Goal: Check status: Check status

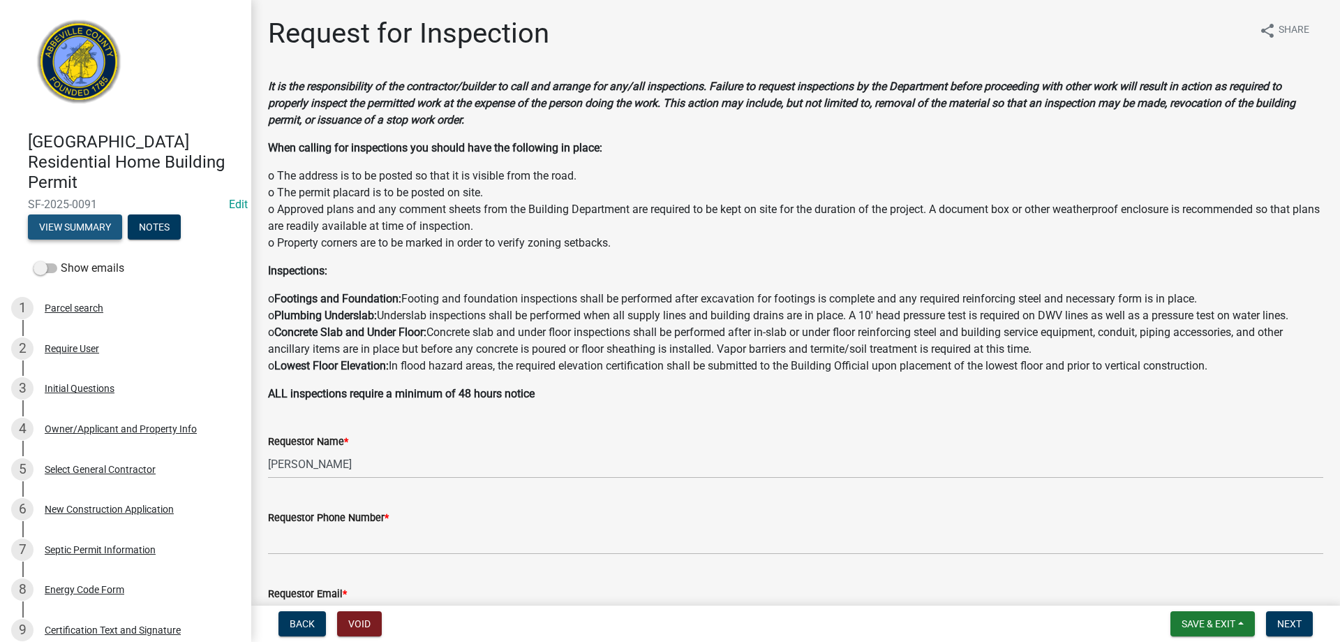
click at [93, 223] on button "View Summary" at bounding box center [75, 226] width 94 height 25
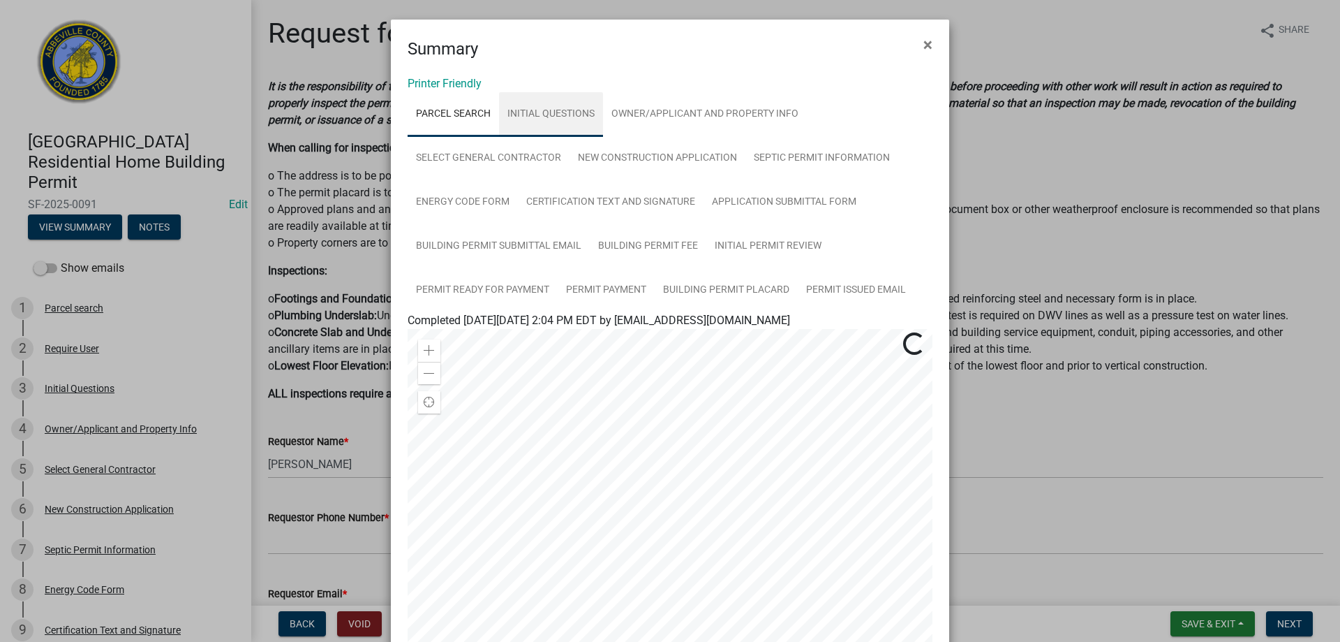
click at [547, 110] on link "Initial Questions" at bounding box center [551, 114] width 104 height 45
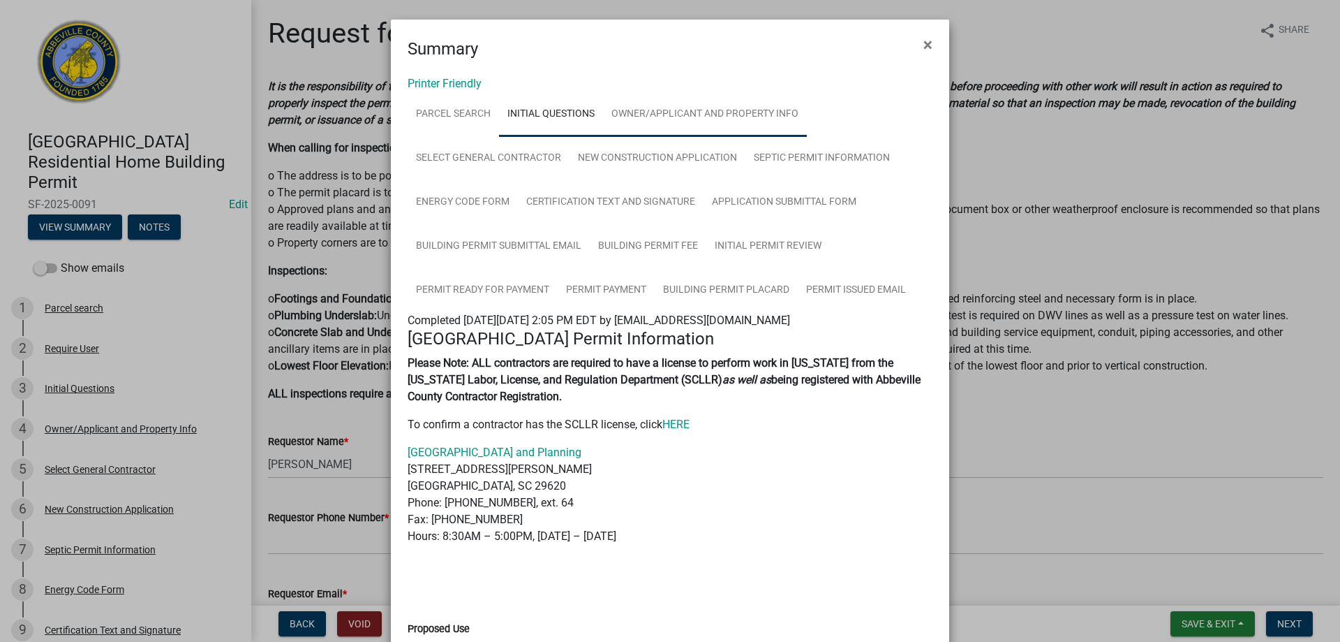
click at [692, 113] on link "Owner/Applicant and Property Info" at bounding box center [705, 114] width 204 height 45
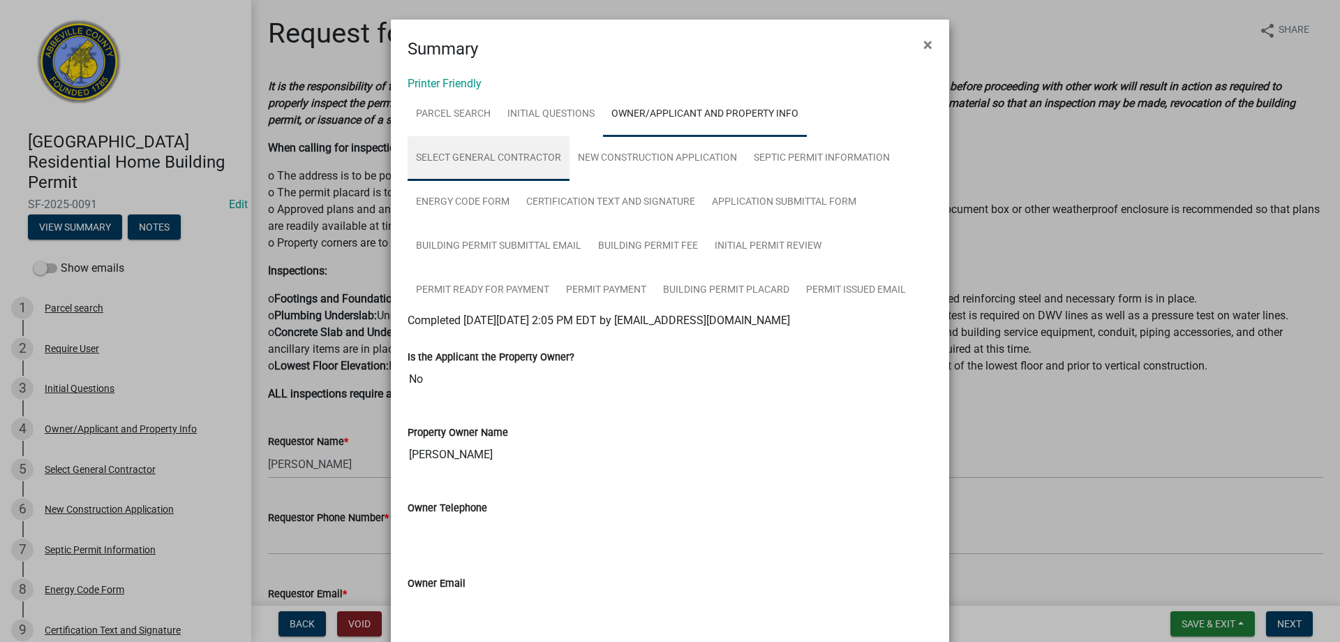
click at [480, 158] on link "Select General Contractor" at bounding box center [489, 158] width 162 height 45
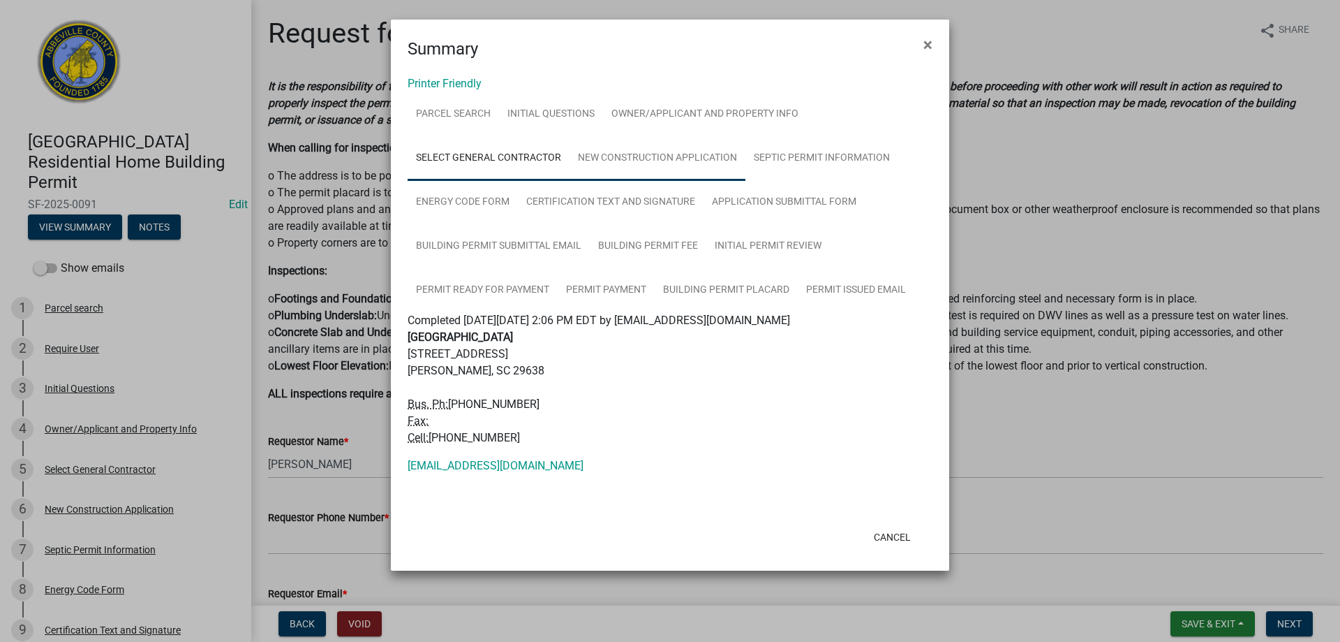
click at [646, 156] on link "New Construction Application" at bounding box center [658, 158] width 176 height 45
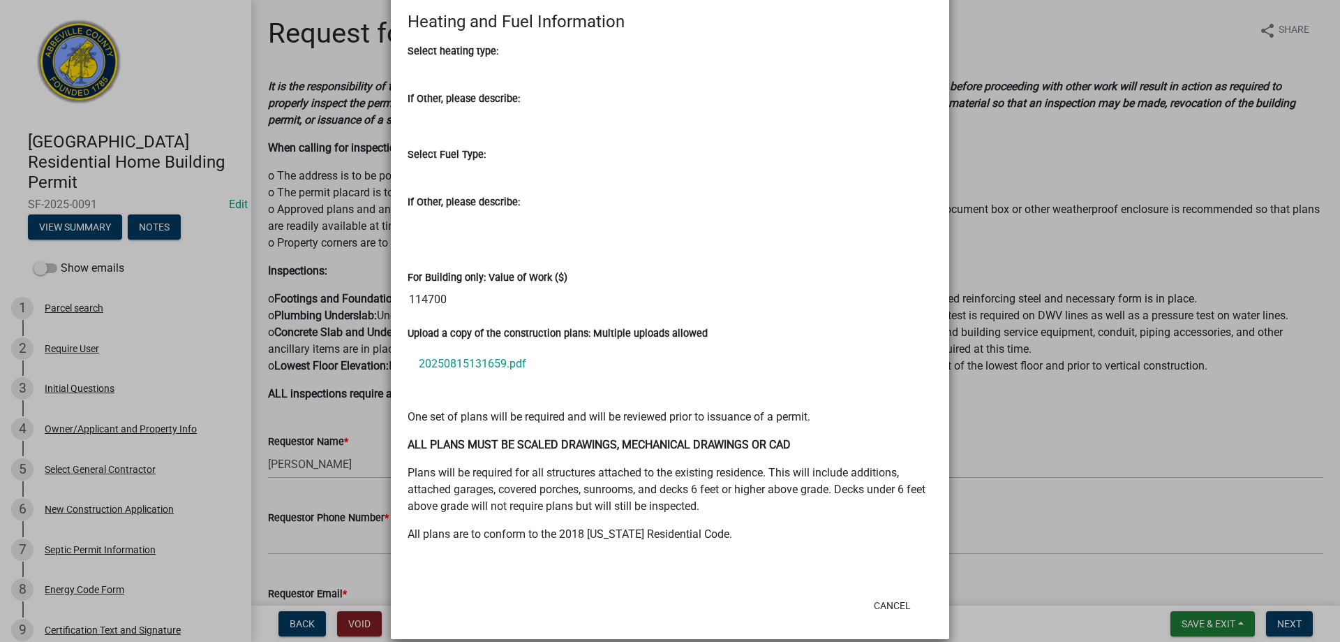
scroll to position [2066, 0]
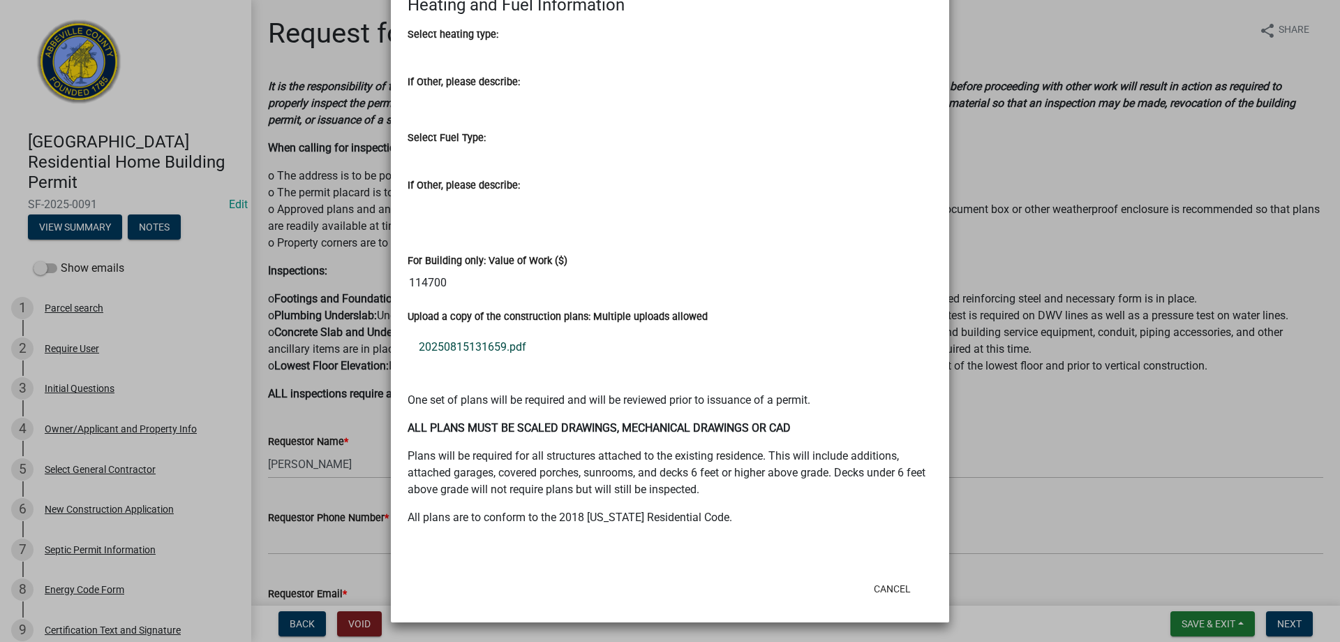
click at [490, 343] on link "20250815131659.pdf" at bounding box center [670, 347] width 525 height 34
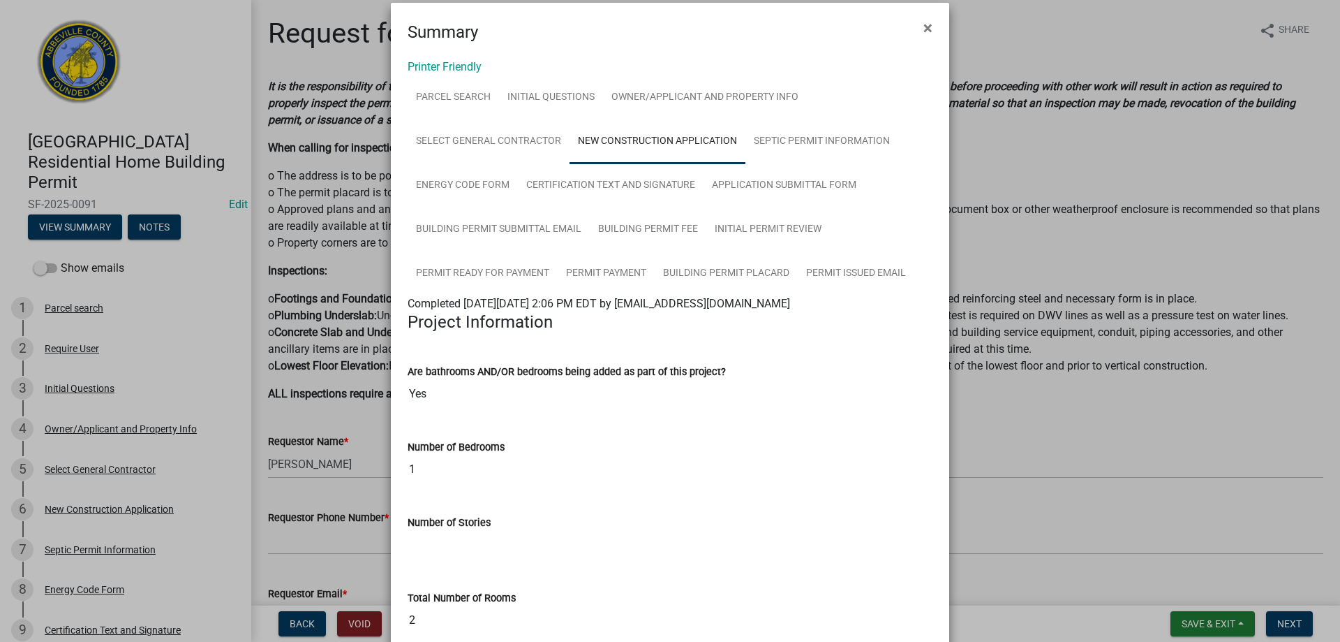
scroll to position [0, 0]
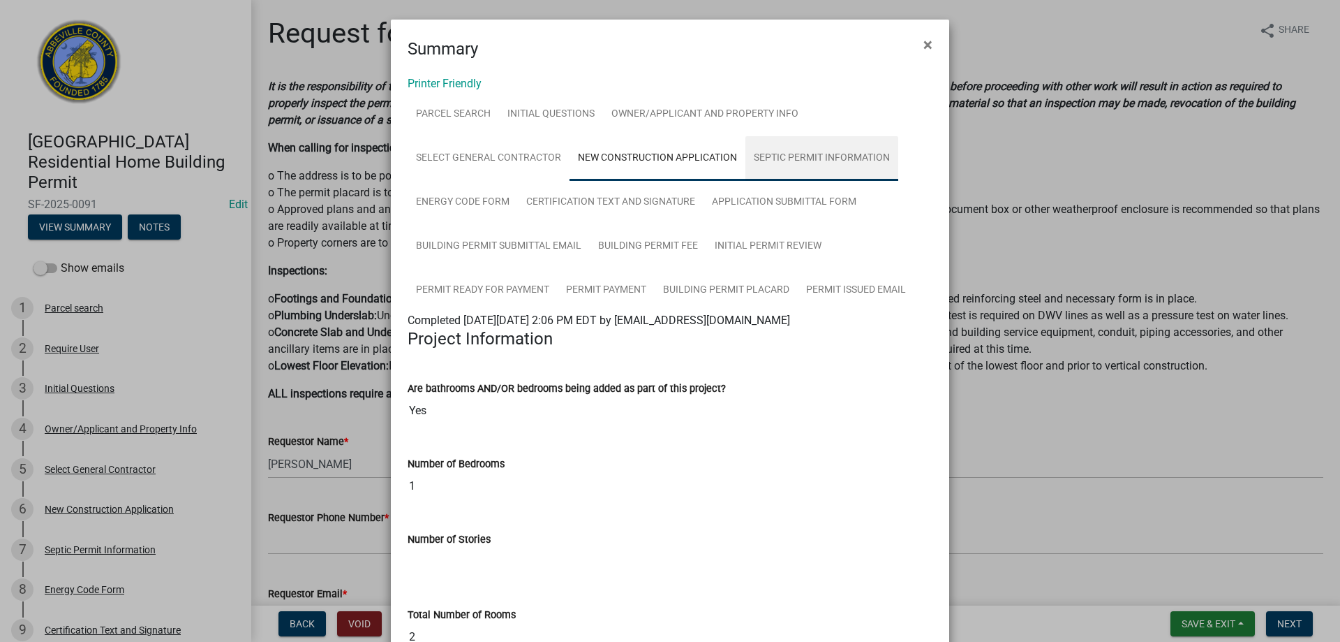
click at [794, 155] on link "Septic Permit Information" at bounding box center [822, 158] width 153 height 45
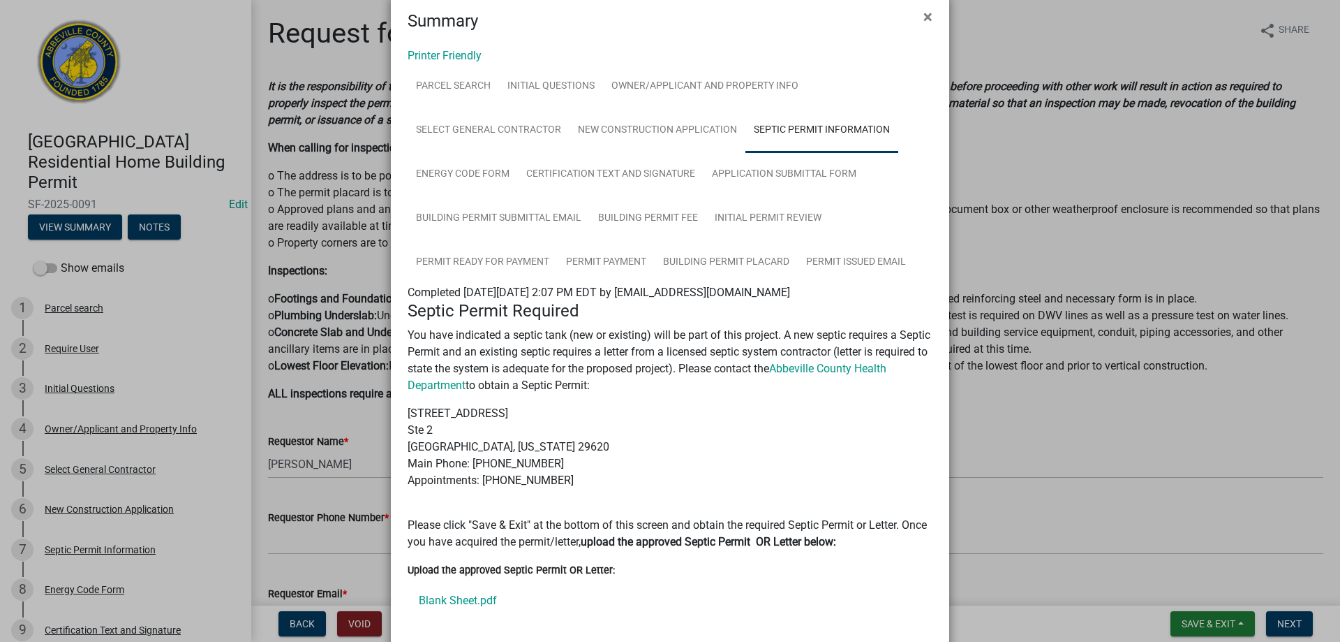
scroll to position [125, 0]
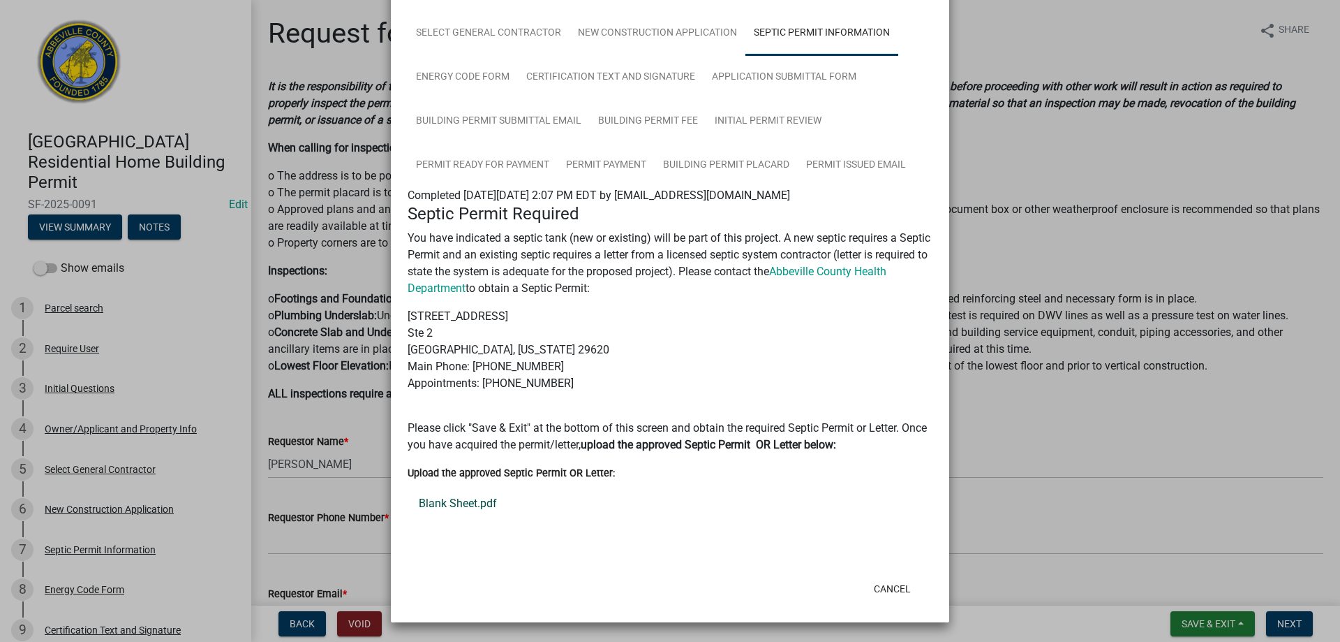
click at [477, 502] on link "Blank Sheet.pdf" at bounding box center [670, 504] width 525 height 34
click at [839, 161] on link "Permit Issued Email" at bounding box center [856, 165] width 117 height 45
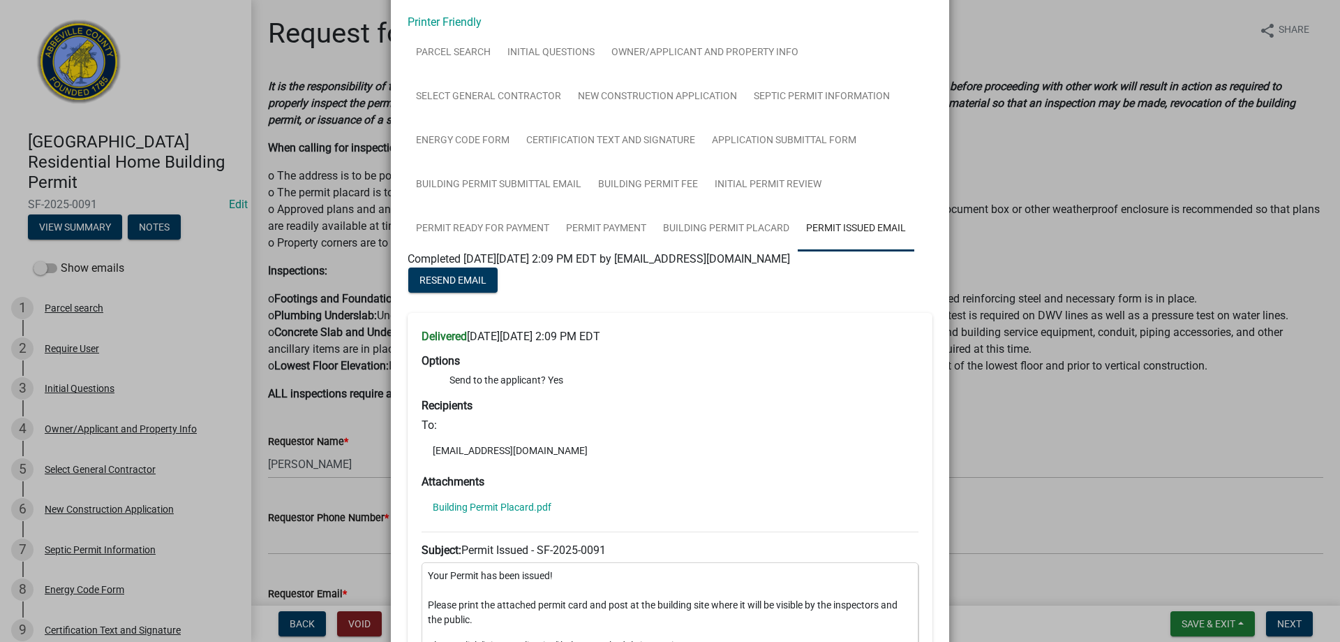
scroll to position [0, 0]
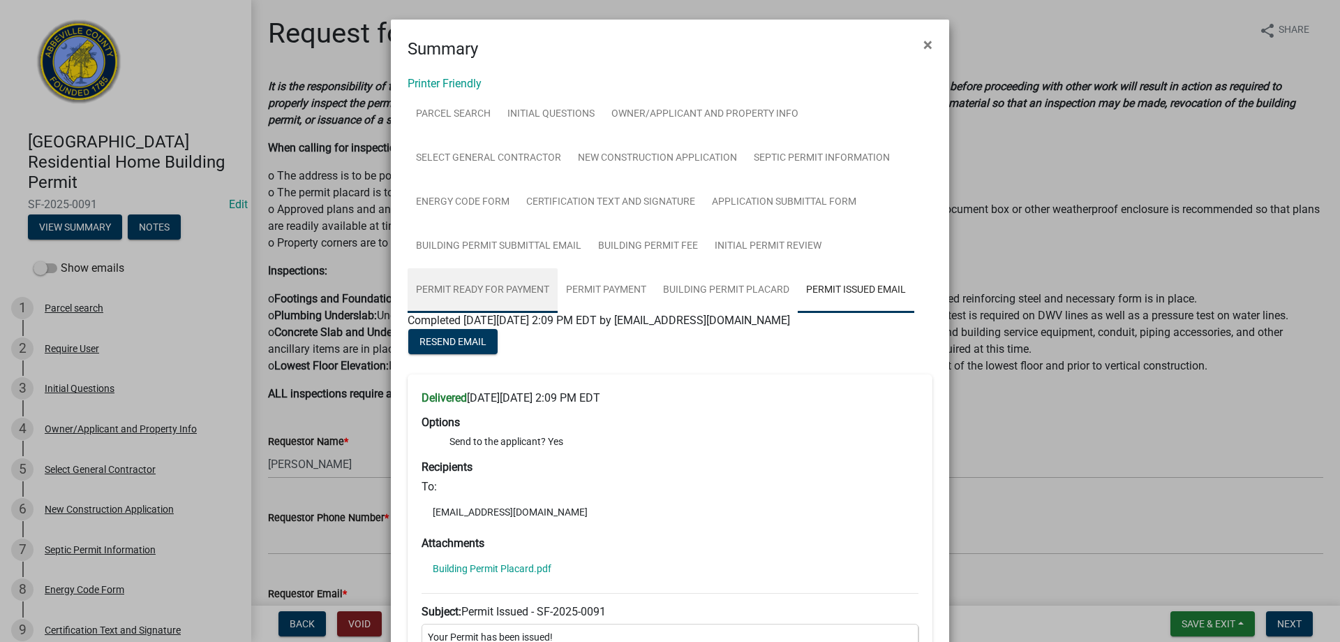
click at [502, 287] on link "Permit Ready for Payment" at bounding box center [483, 290] width 150 height 45
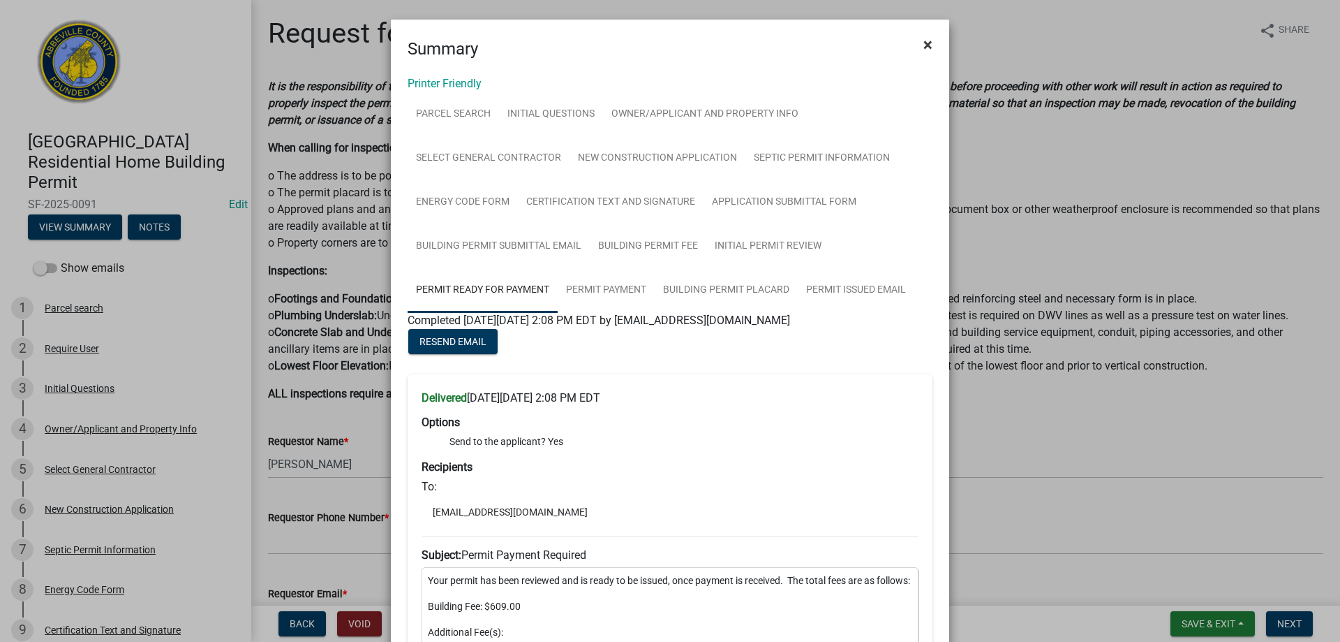
click at [924, 45] on span "×" at bounding box center [928, 45] width 9 height 20
